Goal: Information Seeking & Learning: Learn about a topic

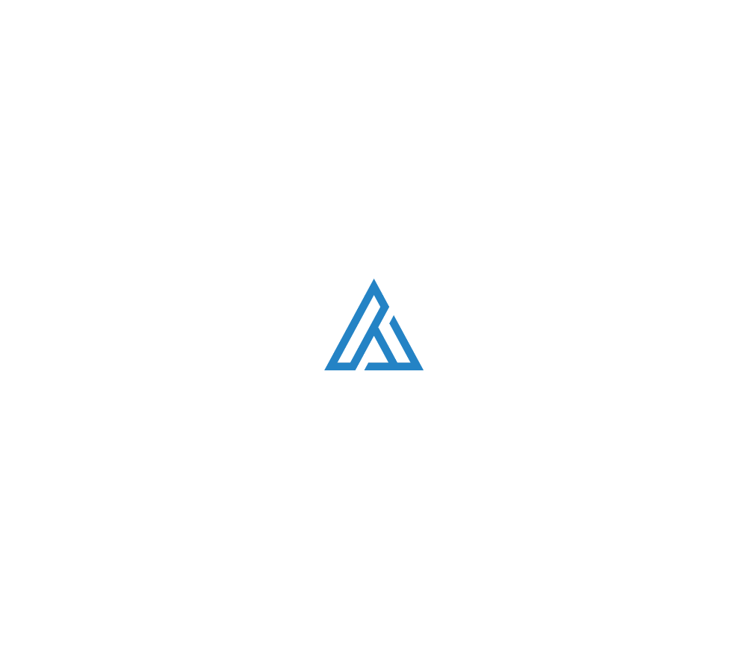
scroll to position [1126, 0]
